Goal: Task Accomplishment & Management: Use online tool/utility

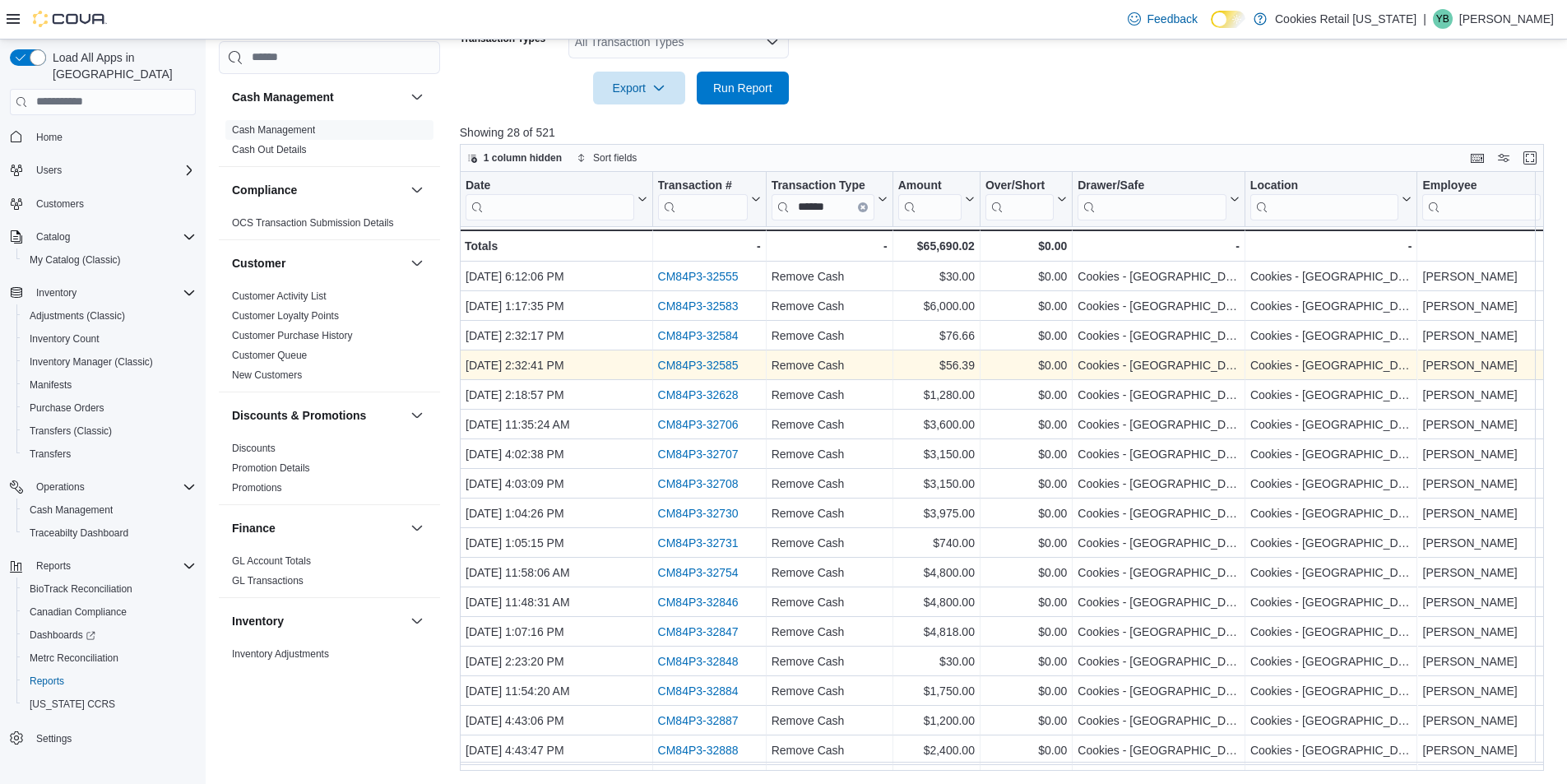
scroll to position [163, 0]
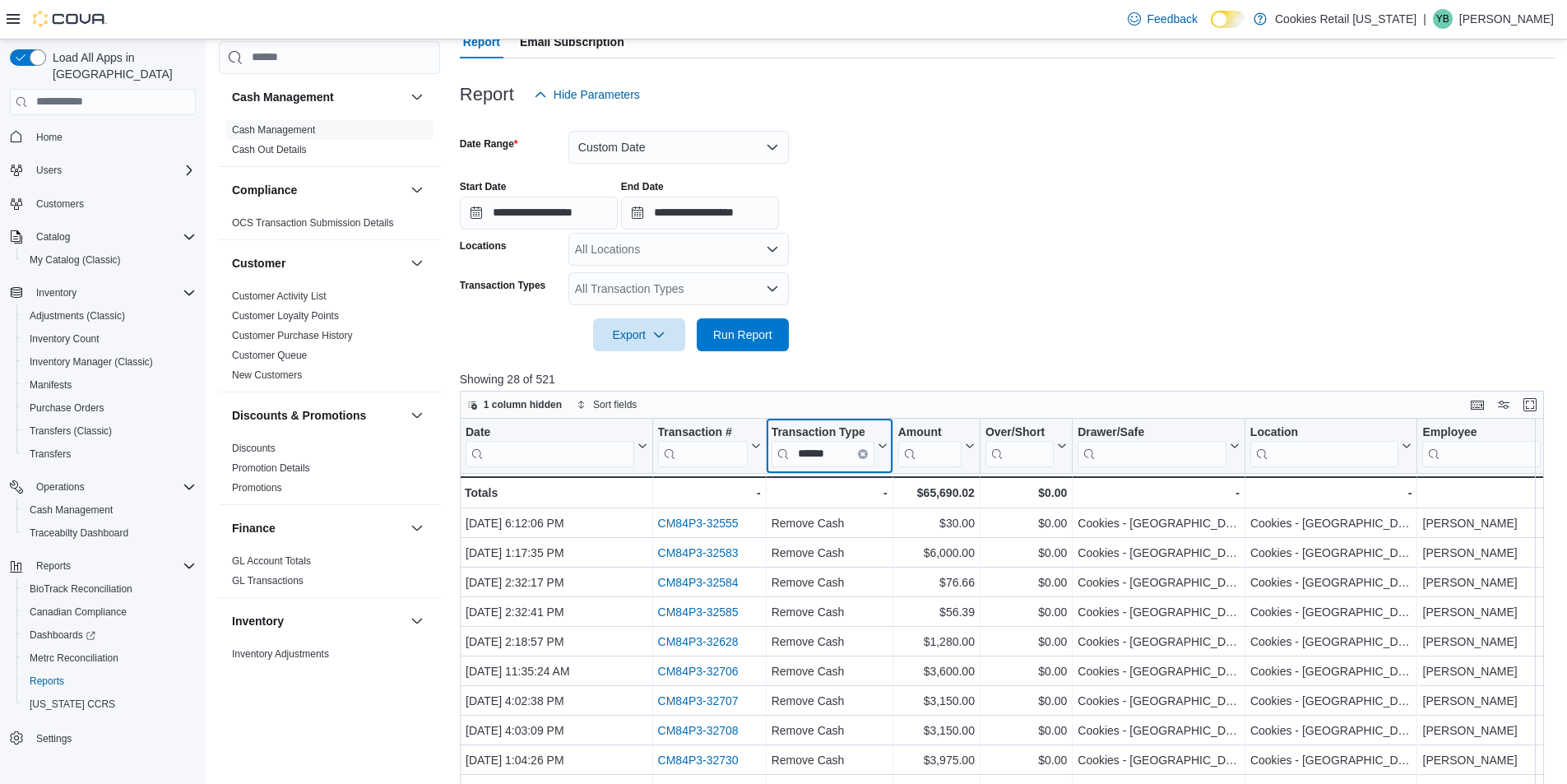
click at [862, 454] on icon "Clear input" at bounding box center [862, 453] width 3 height 3
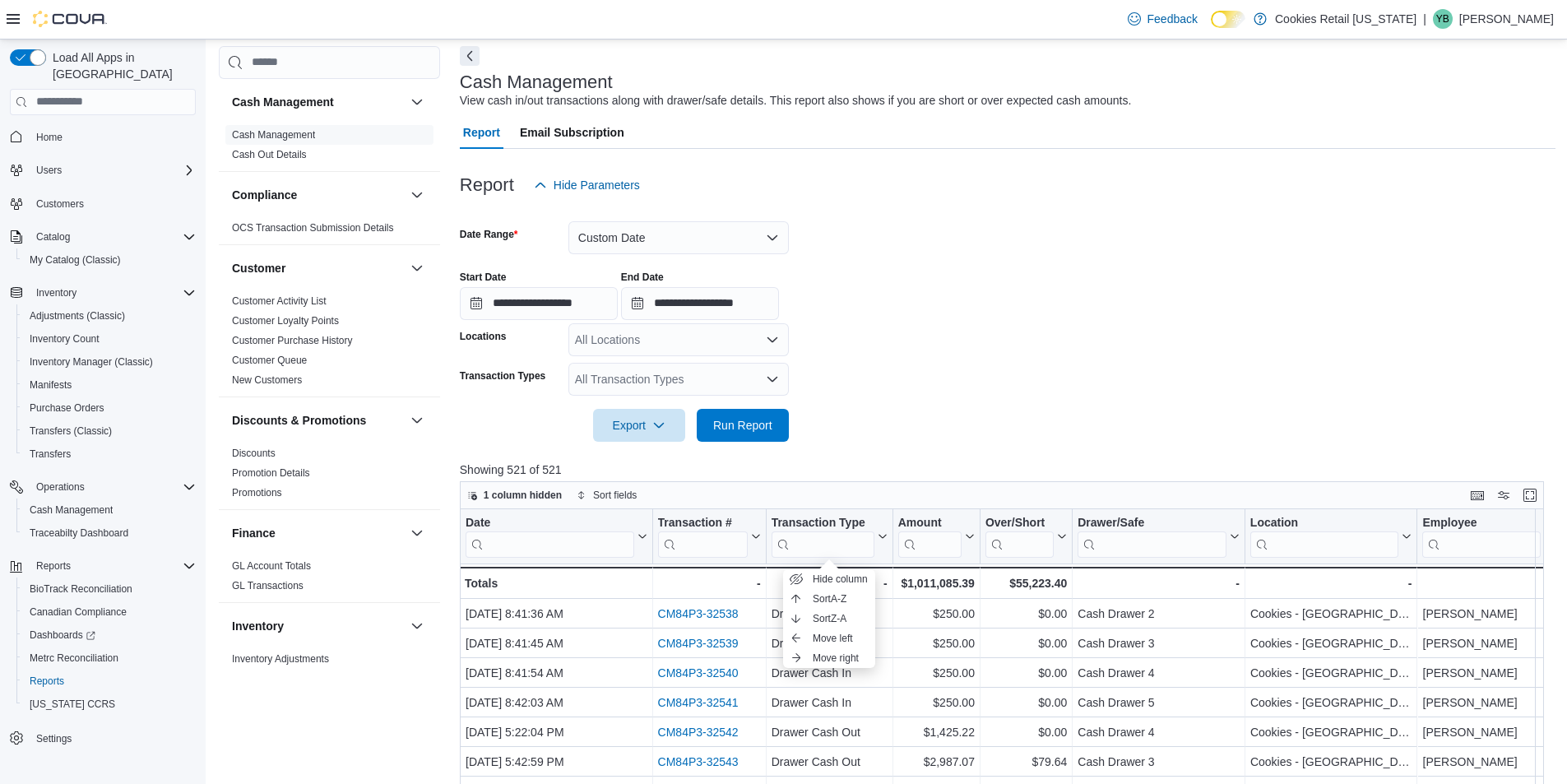
scroll to position [0, 0]
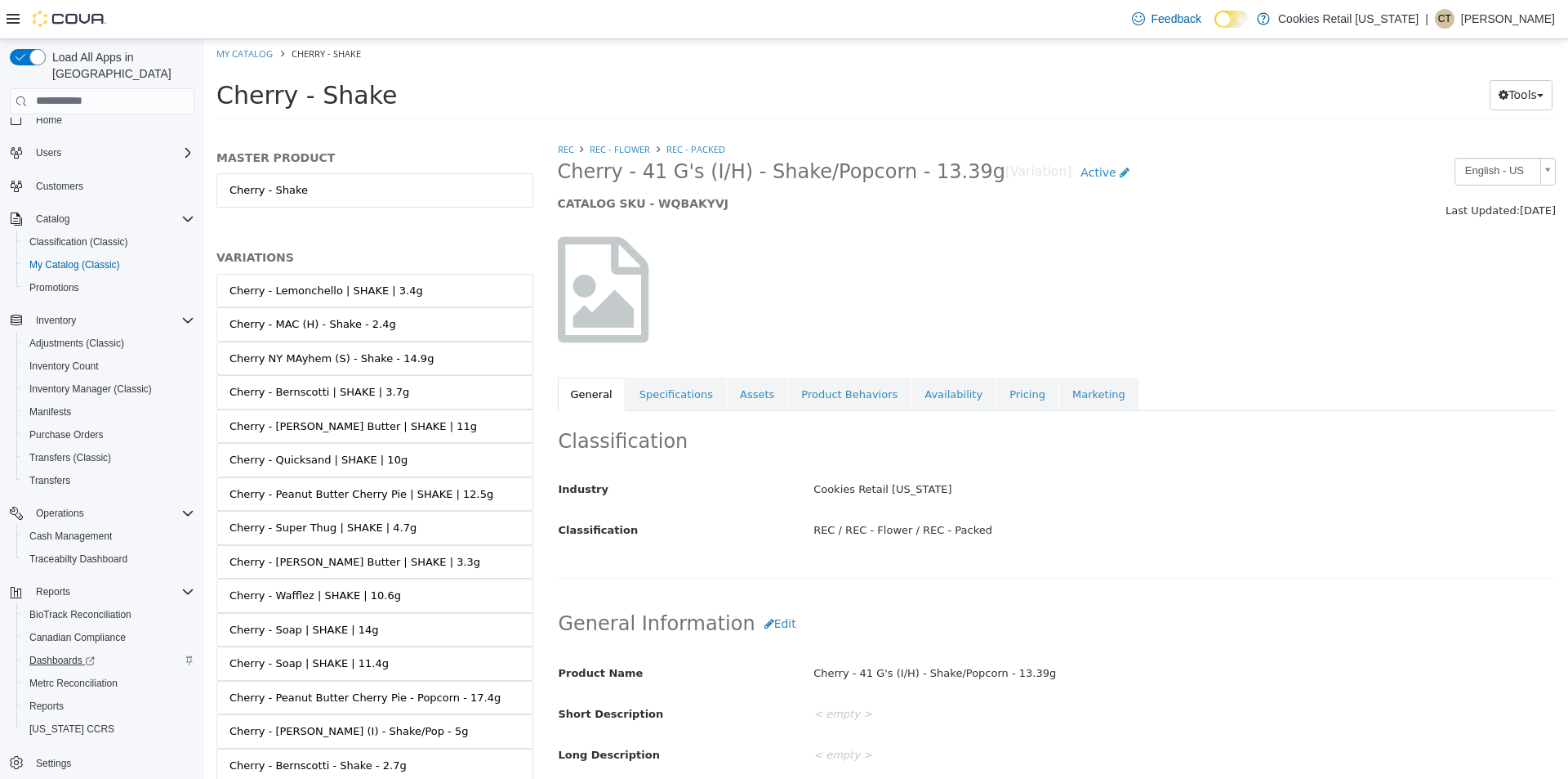
scroll to position [23, 0]
click at [50, 689] on span "Reports" at bounding box center [46, 699] width 35 height 19
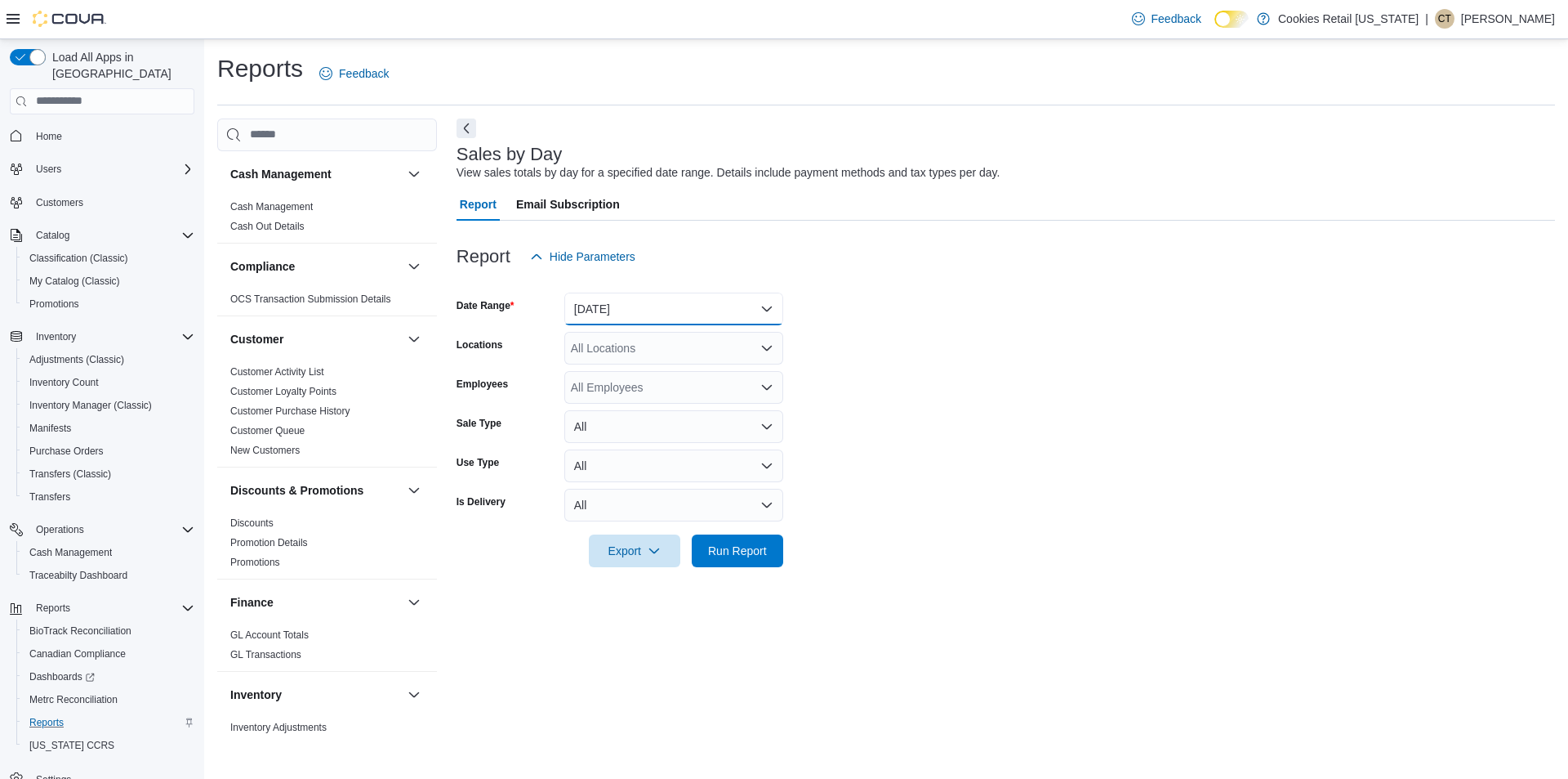
click at [668, 322] on button "[DATE]" at bounding box center [674, 309] width 219 height 33
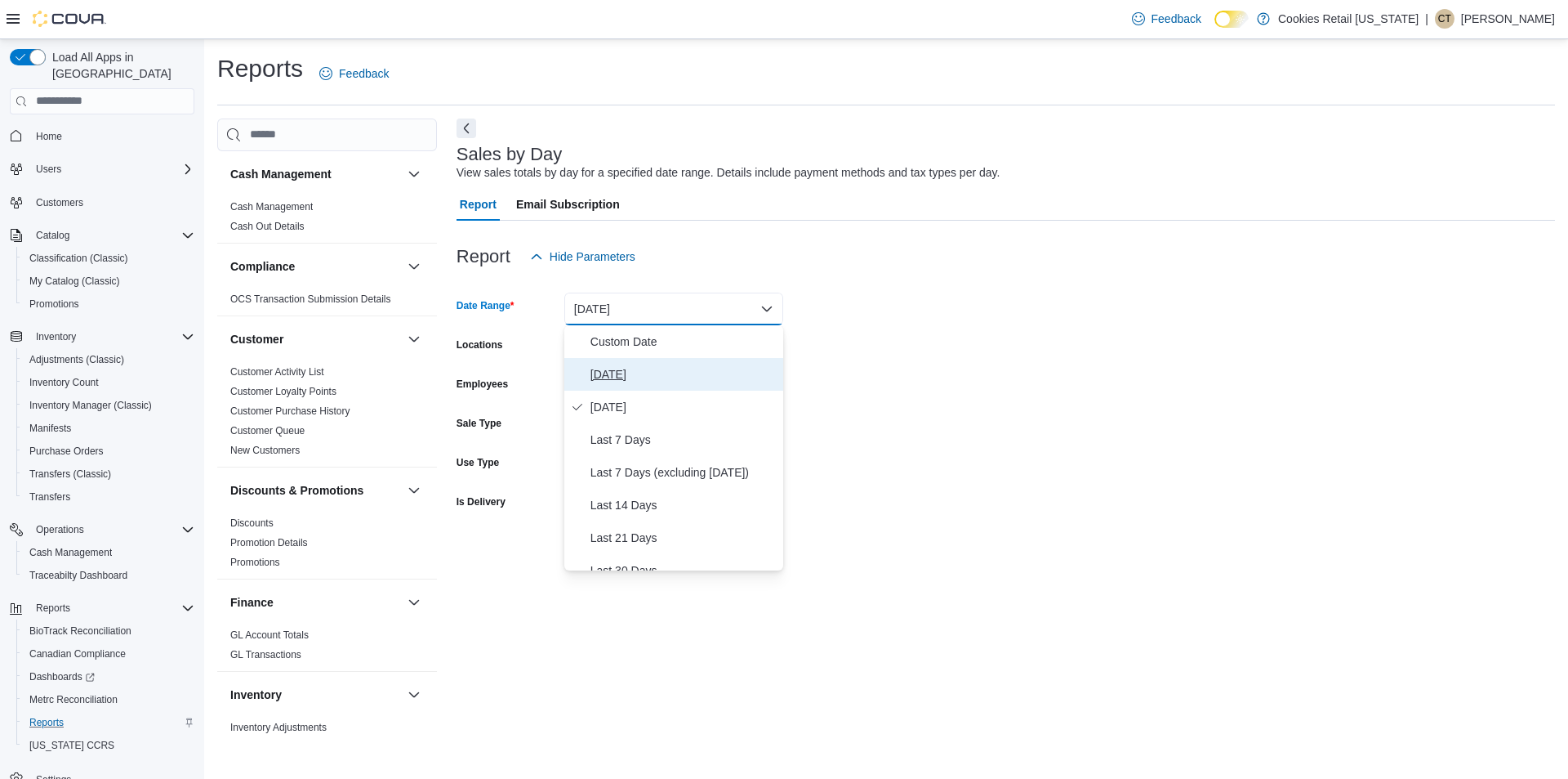
drag, startPoint x: 619, startPoint y: 370, endPoint x: 666, endPoint y: 406, distance: 59.2
click at [617, 369] on span "[DATE]" at bounding box center [683, 374] width 186 height 19
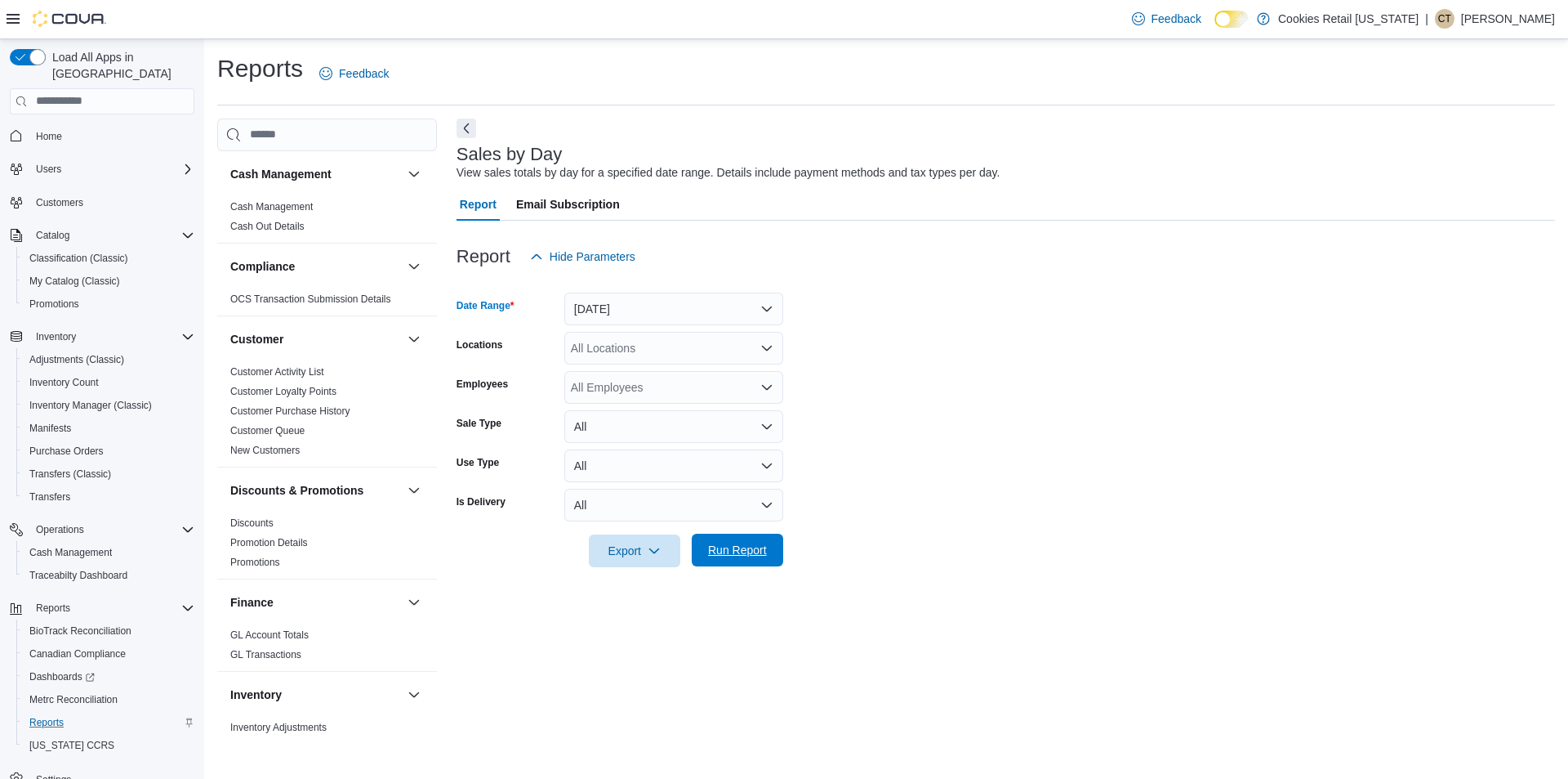
click at [724, 544] on span "Run Report" at bounding box center [737, 549] width 59 height 16
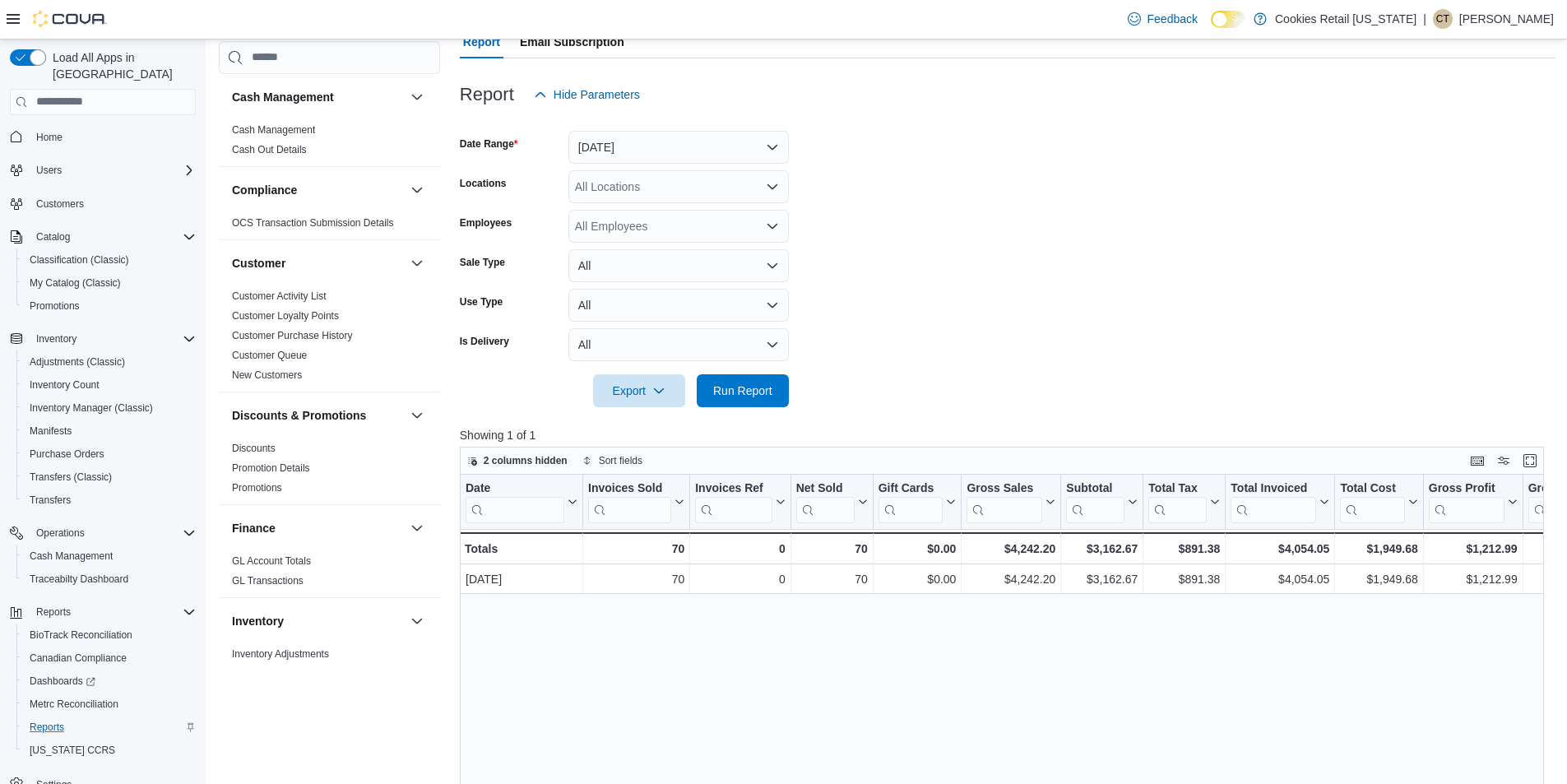
scroll to position [164, 0]
